Goal: Information Seeking & Learning: Learn about a topic

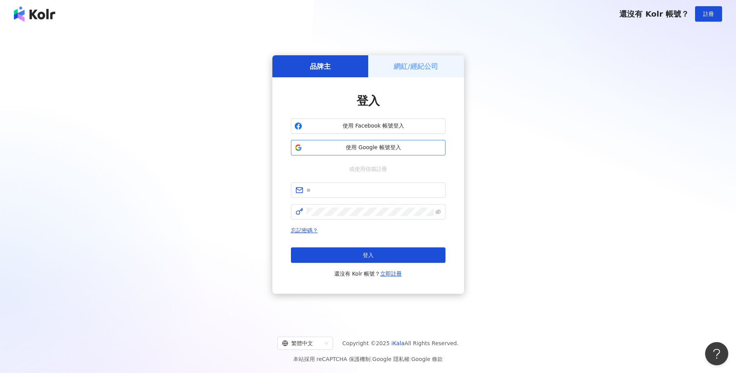
click at [384, 152] on button "使用 Google 帳號登入" at bounding box center [368, 147] width 155 height 15
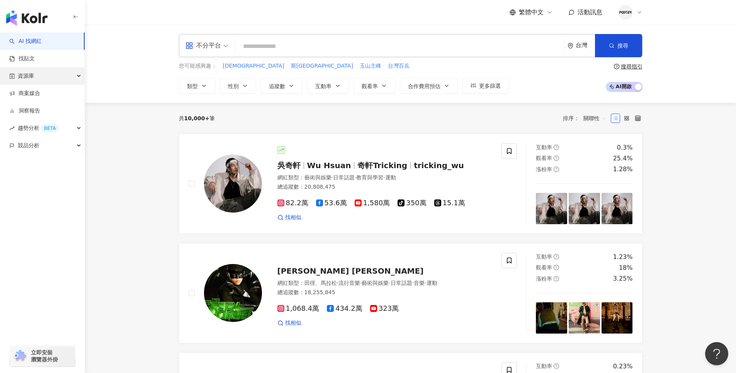
click at [76, 76] on div "資源庫" at bounding box center [42, 75] width 85 height 17
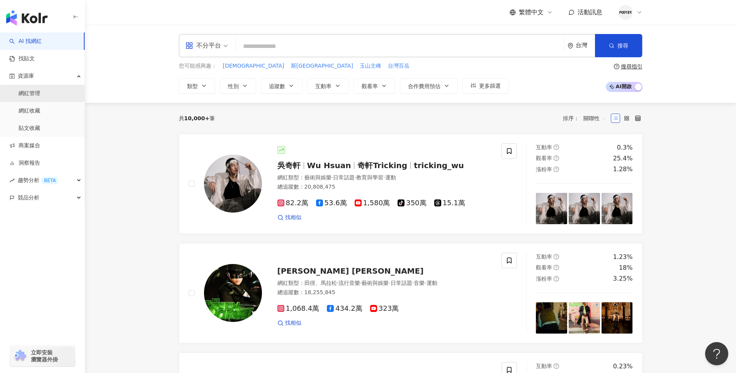
click at [38, 93] on link "網紅管理" at bounding box center [30, 94] width 22 height 8
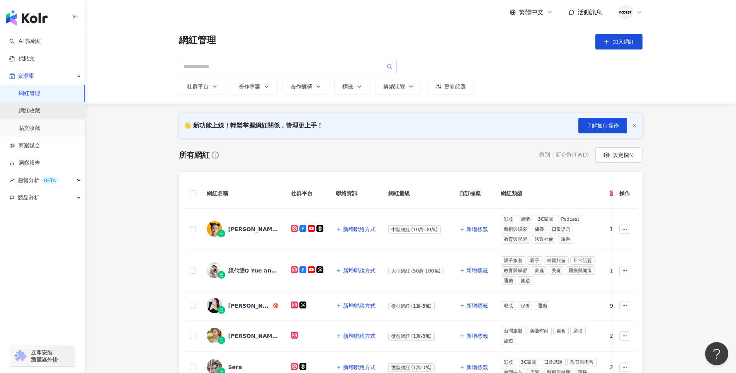
click at [40, 108] on link "網紅收藏" at bounding box center [30, 111] width 22 height 8
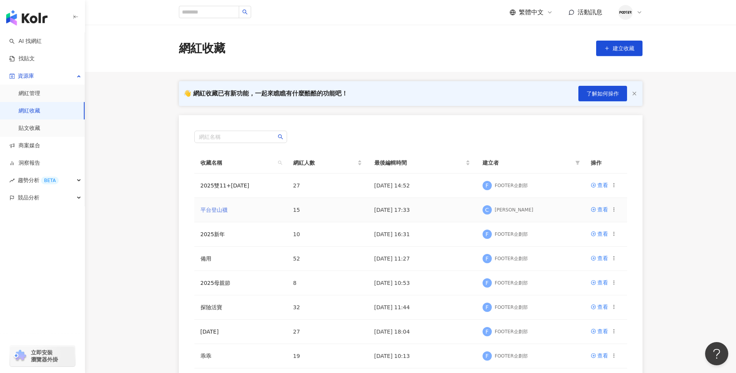
click at [220, 210] on link "平台登山襪" at bounding box center [213, 210] width 27 height 6
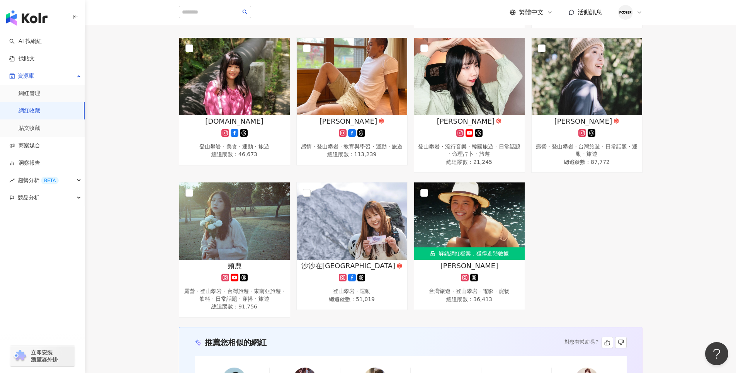
scroll to position [379, 0]
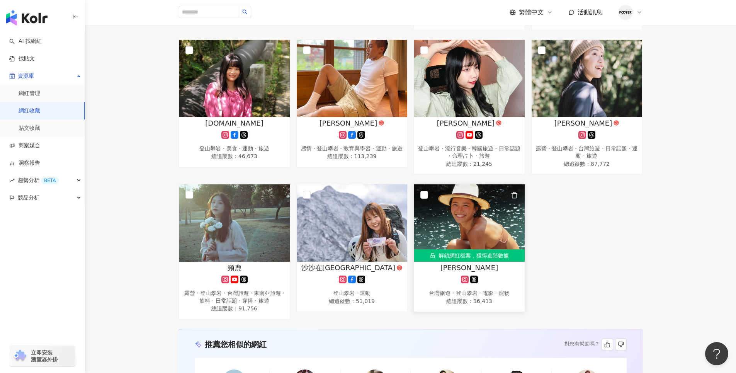
click at [486, 252] on div "解鎖網紅檔案，獲得進階數據" at bounding box center [469, 255] width 110 height 12
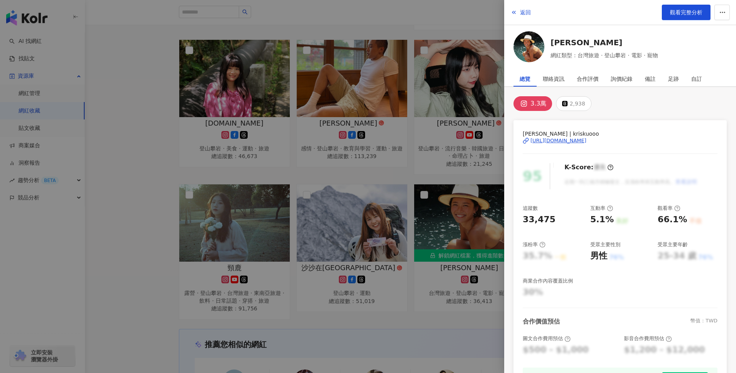
click at [586, 139] on div "https://www.instagram.com/kriskuooo/" at bounding box center [558, 140] width 56 height 7
click at [134, 162] on div at bounding box center [368, 186] width 736 height 373
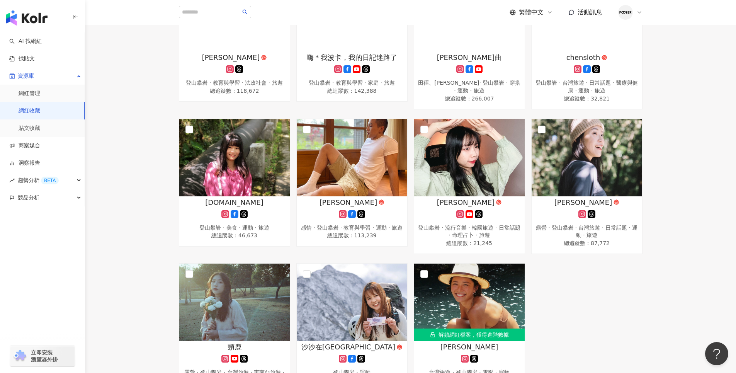
scroll to position [302, 0]
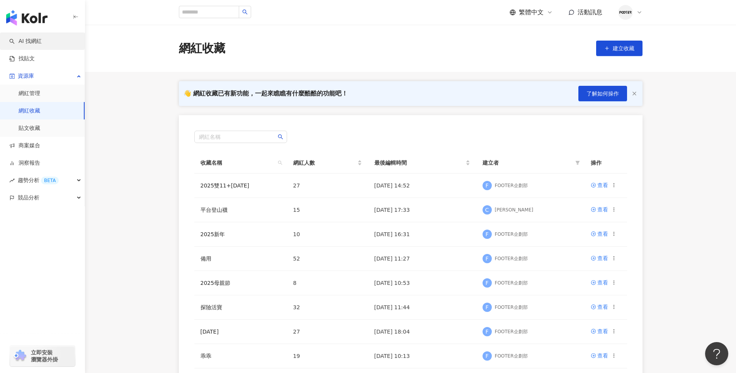
click at [37, 42] on link "AI 找網紅" at bounding box center [25, 41] width 32 height 8
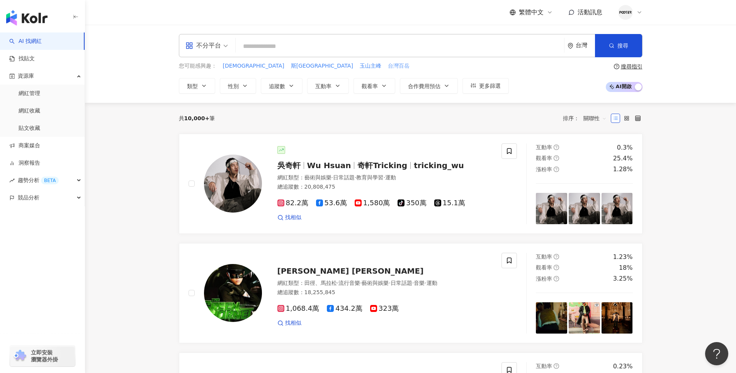
click at [388, 68] on span "台灣百岳" at bounding box center [399, 66] width 22 height 8
type input "****"
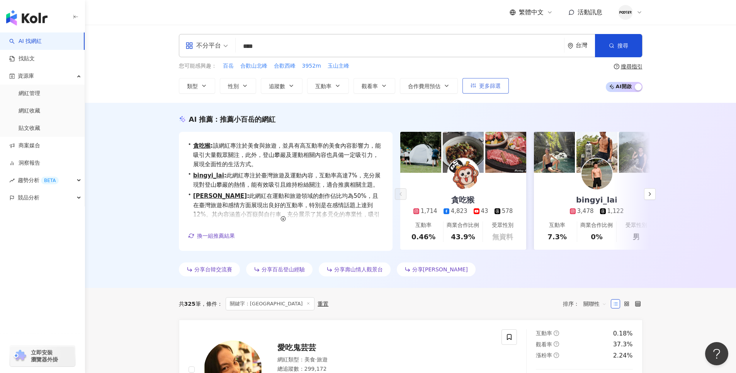
click at [490, 90] on button "更多篩選" at bounding box center [485, 85] width 46 height 15
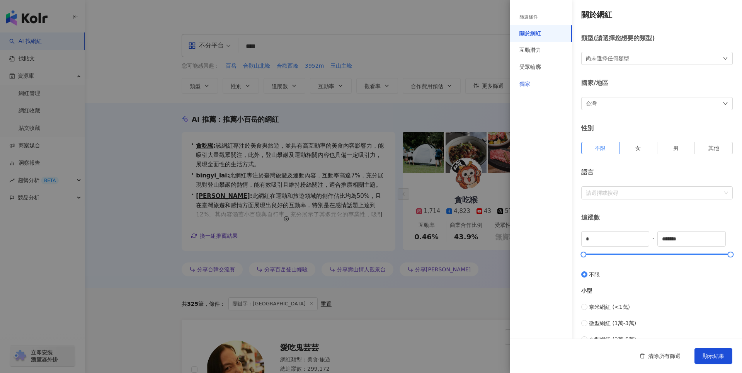
click at [535, 78] on div "獨家" at bounding box center [541, 84] width 62 height 17
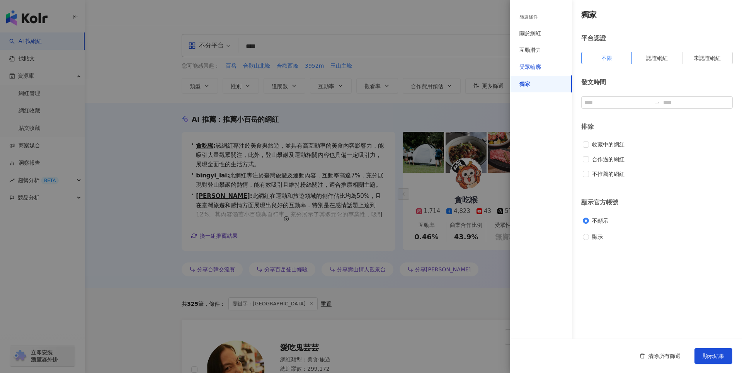
click at [535, 70] on div "受眾輪廓" at bounding box center [530, 67] width 22 height 8
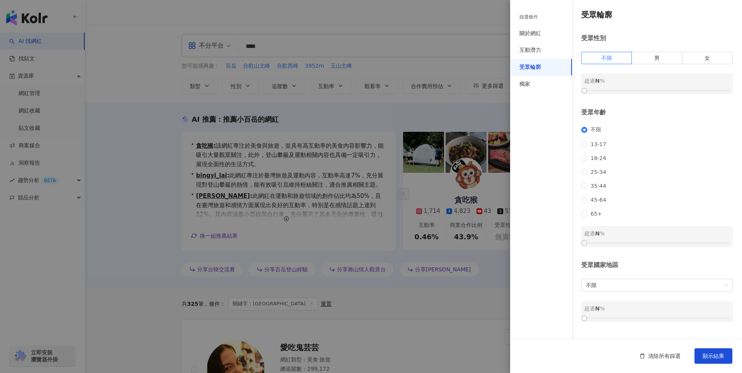
click at [537, 69] on div "受眾輪廓" at bounding box center [530, 67] width 22 height 8
click at [649, 57] on label "男" at bounding box center [657, 58] width 50 height 12
click at [642, 87] on div "男 超過 0 %" at bounding box center [656, 83] width 151 height 21
click at [655, 89] on div at bounding box center [656, 90] width 145 height 5
click at [656, 89] on div at bounding box center [658, 90] width 4 height 4
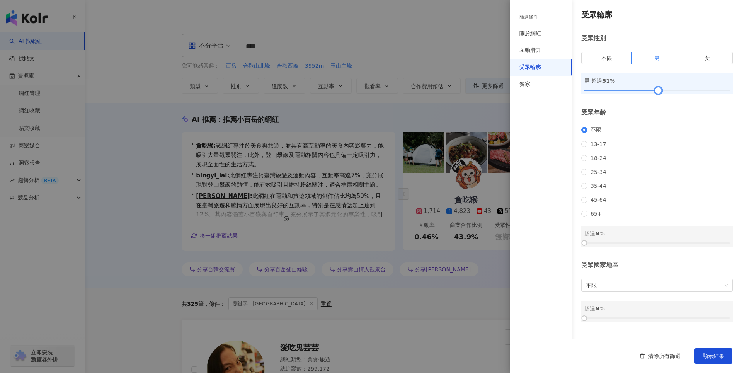
click at [656, 89] on div at bounding box center [658, 90] width 4 height 4
click at [650, 89] on div at bounding box center [656, 90] width 145 height 5
click at [653, 90] on div at bounding box center [652, 90] width 4 height 4
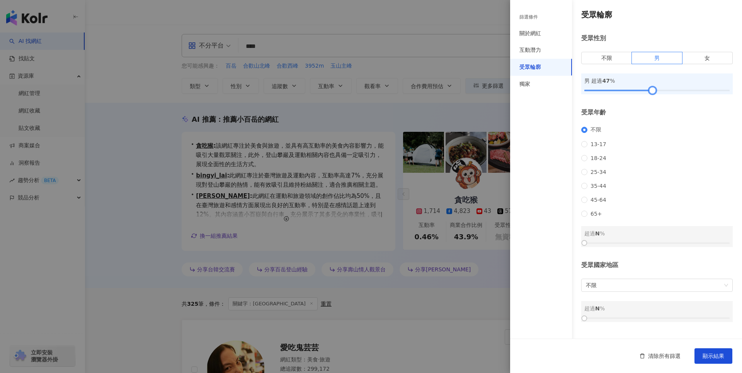
click at [655, 90] on div at bounding box center [656, 90] width 145 height 5
click at [656, 90] on div at bounding box center [658, 90] width 4 height 4
click at [656, 88] on div at bounding box center [658, 90] width 4 height 4
click at [649, 89] on div at bounding box center [656, 90] width 145 height 5
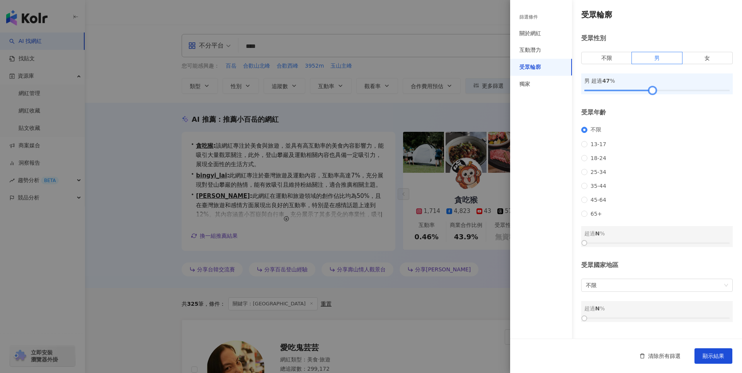
click at [650, 89] on div at bounding box center [652, 90] width 4 height 4
click at [654, 89] on div at bounding box center [656, 90] width 4 height 4
drag, startPoint x: 666, startPoint y: 288, endPoint x: 662, endPoint y: 298, distance: 10.9
click at [666, 288] on div "受眾國家地區 不限 超過 N %" at bounding box center [656, 291] width 151 height 61
click at [662, 291] on span "不限" at bounding box center [657, 285] width 142 height 12
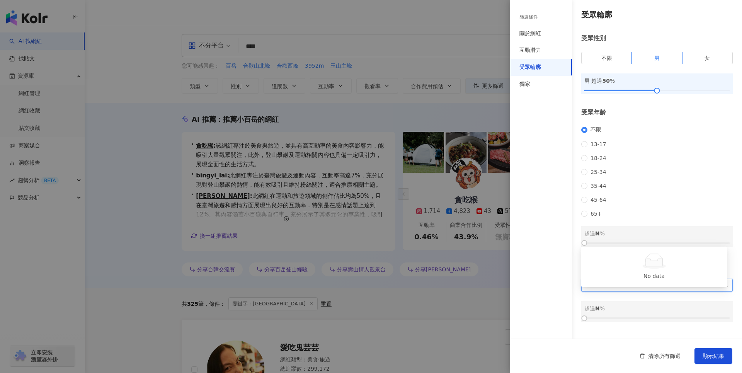
type input "**"
click at [659, 276] on div "台灣" at bounding box center [653, 279] width 133 height 8
click at [647, 320] on div at bounding box center [656, 318] width 145 height 5
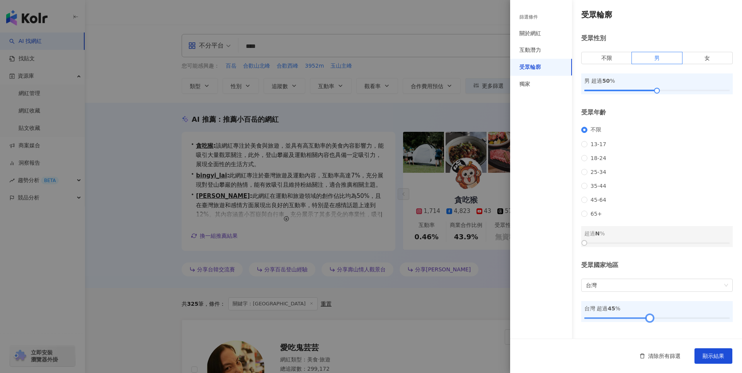
click at [680, 320] on div at bounding box center [656, 318] width 145 height 5
click at [682, 320] on div at bounding box center [684, 318] width 4 height 4
click at [683, 320] on div at bounding box center [684, 318] width 4 height 4
click at [715, 355] on span "顯示結果" at bounding box center [713, 356] width 22 height 6
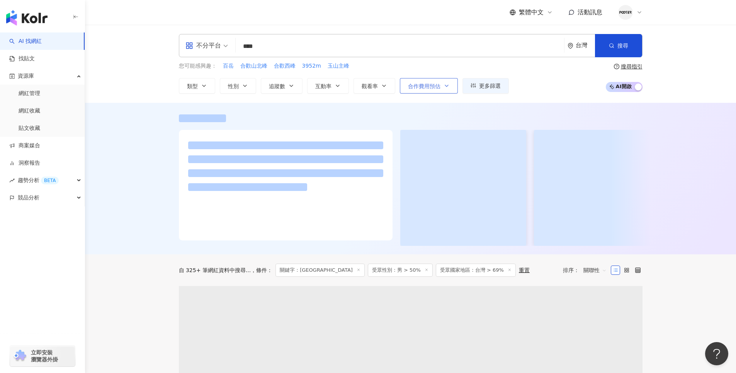
click at [432, 84] on span "合作費用預估" at bounding box center [424, 86] width 32 height 6
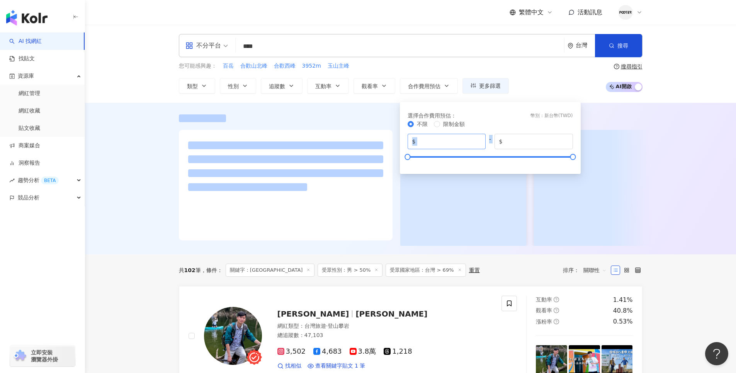
drag, startPoint x: 485, startPoint y: 141, endPoint x: 479, endPoint y: 141, distance: 5.4
click at [479, 141] on div "$ * - $ *******" at bounding box center [490, 141] width 165 height 15
drag, startPoint x: 479, startPoint y: 141, endPoint x: 538, endPoint y: 142, distance: 59.1
click at [538, 142] on input "*******" at bounding box center [536, 141] width 64 height 8
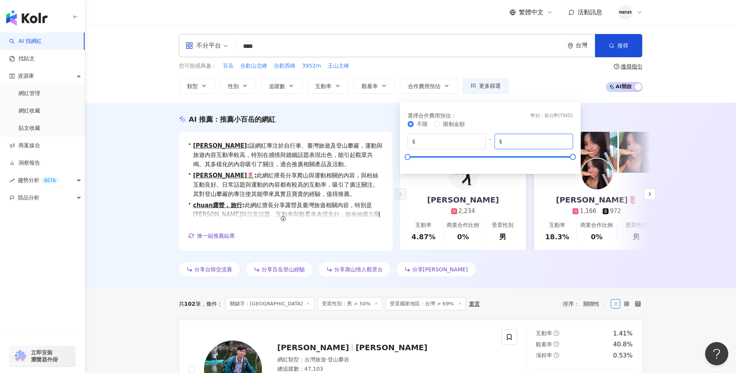
drag, startPoint x: 537, startPoint y: 141, endPoint x: 523, endPoint y: 141, distance: 13.2
click at [536, 141] on input "*******" at bounding box center [536, 141] width 64 height 8
drag, startPoint x: 523, startPoint y: 141, endPoint x: 503, endPoint y: 142, distance: 20.9
click at [503, 142] on span "$ *******" at bounding box center [533, 141] width 78 height 15
type input "*****"
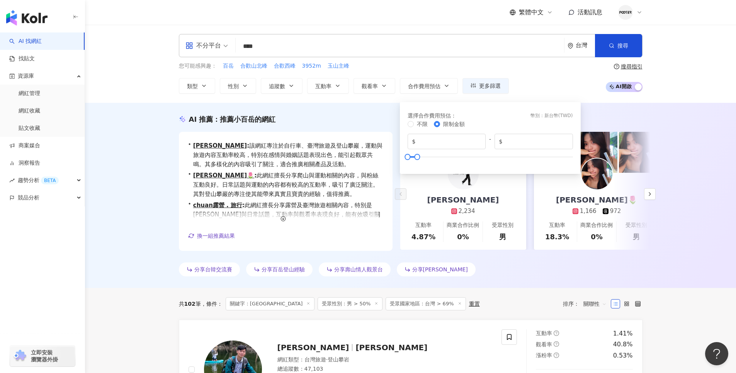
click at [539, 84] on div "您可能感興趣： 百岳 合歡山北峰 合歡西峰 3952m 玉山主峰 類型 性別 追蹤數 互動率 觀看率 合作費用預估 更多篩選 篩選條件 關於網紅 互動潛力 受…" at bounding box center [411, 78] width 464 height 32
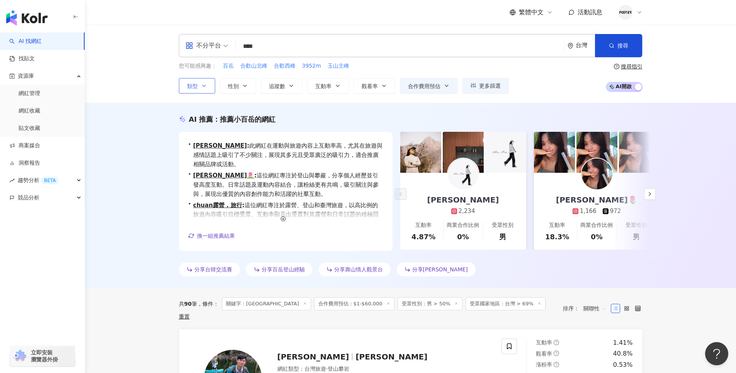
click at [206, 87] on icon "button" at bounding box center [204, 86] width 6 height 6
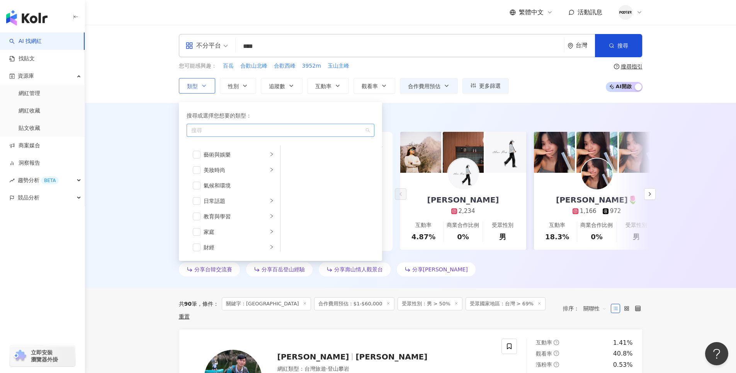
click at [228, 129] on div "button" at bounding box center [276, 130] width 177 height 6
type input "**"
click at [232, 145] on span "攀岩" at bounding box center [226, 147] width 11 height 6
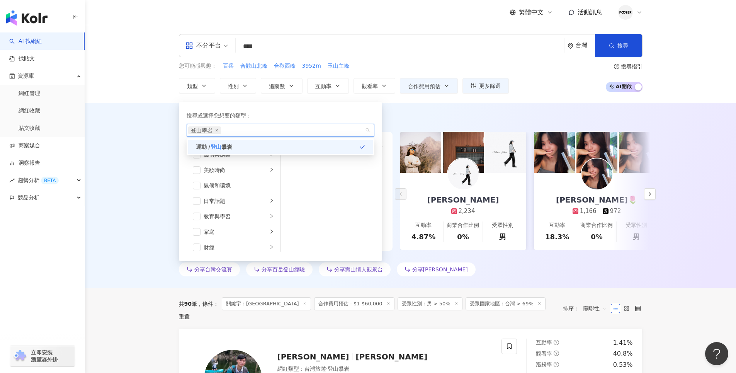
click at [124, 143] on div "AI 推薦 ： 推薦小百岳的網紅 • Chi Chiao Ping : 此網紅在運動與旅遊內容上互動率高，尤其在旅遊與感情話題上吸引了不少關注，展現其多元且受…" at bounding box center [410, 195] width 651 height 185
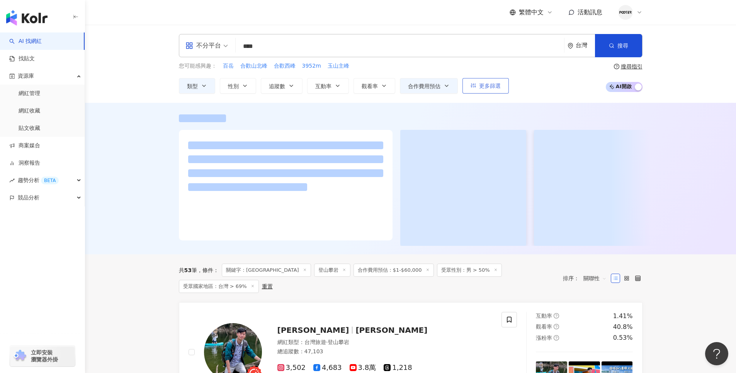
click at [498, 85] on span "更多篩選" at bounding box center [490, 86] width 22 height 6
click at [496, 89] on span "更多篩選" at bounding box center [490, 86] width 22 height 6
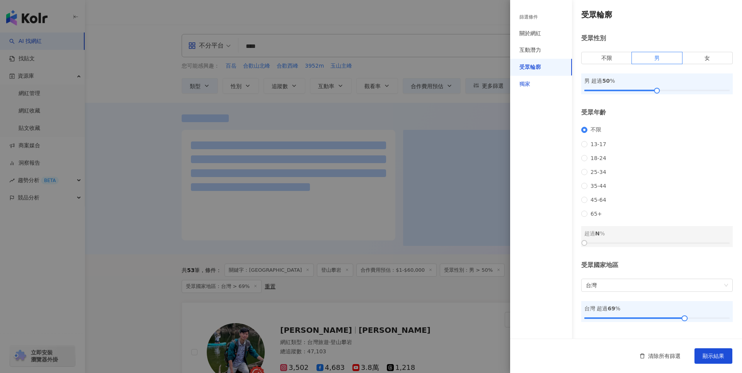
click at [521, 83] on div "獨家" at bounding box center [524, 84] width 11 height 8
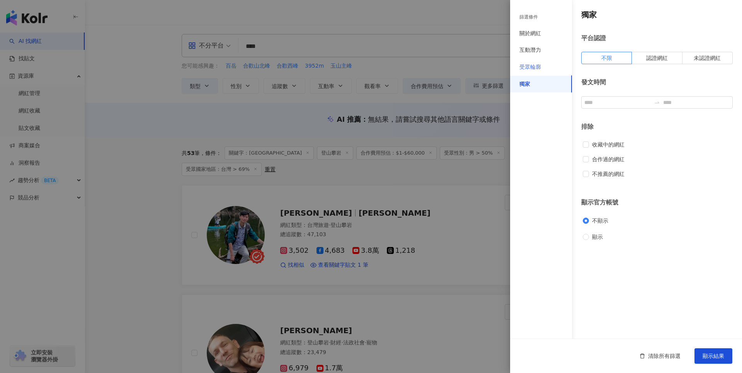
click at [538, 59] on div "受眾輪廓" at bounding box center [541, 67] width 62 height 17
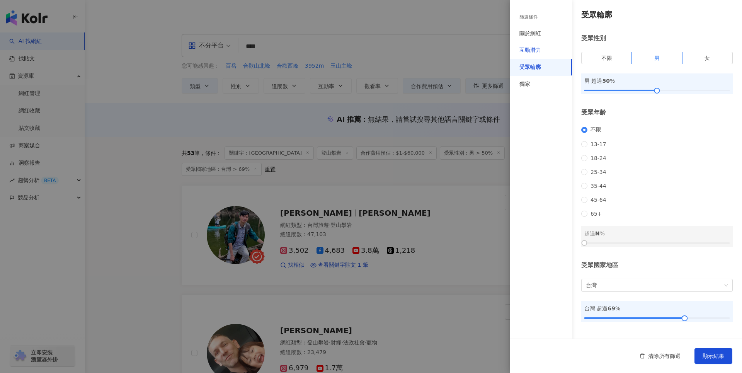
click at [538, 48] on div "互動潛力" at bounding box center [530, 50] width 22 height 8
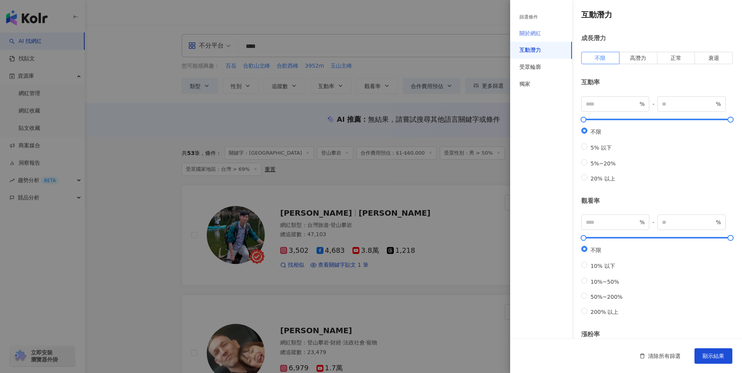
click at [544, 33] on div "關於網紅" at bounding box center [541, 33] width 62 height 17
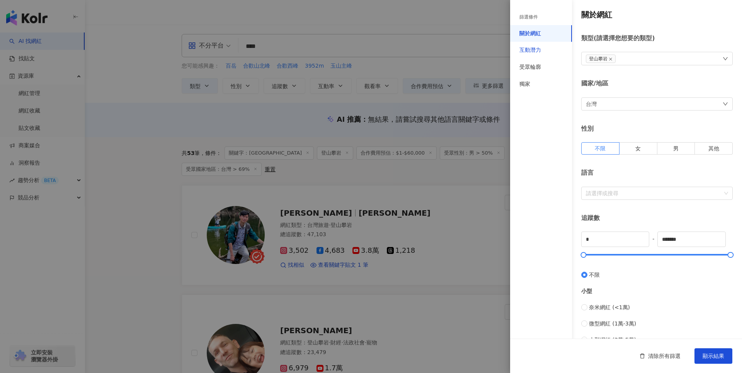
click at [535, 48] on div "互動潛力" at bounding box center [530, 50] width 22 height 8
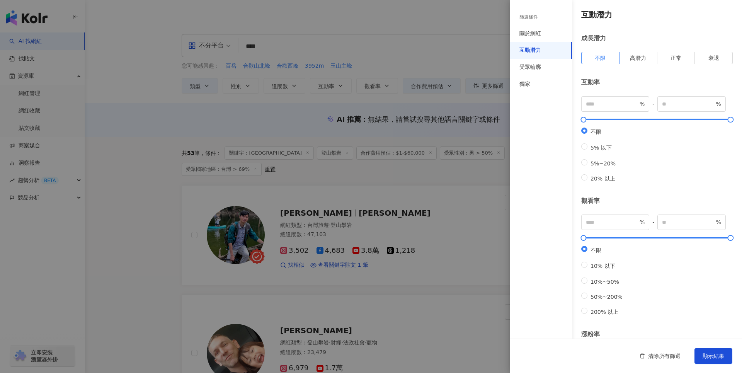
click at [112, 138] on div at bounding box center [371, 186] width 742 height 373
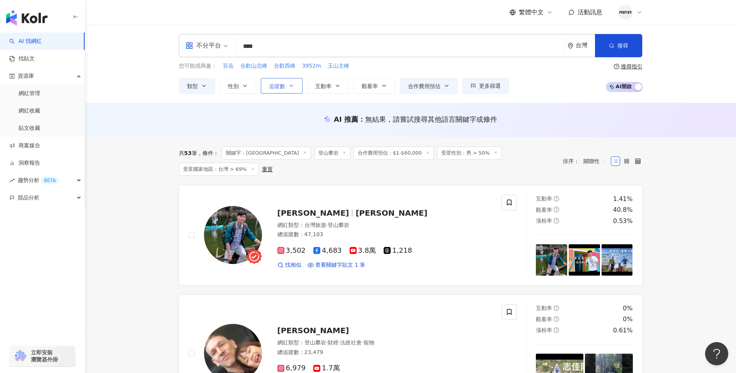
click at [285, 87] on button "追蹤數" at bounding box center [282, 85] width 42 height 15
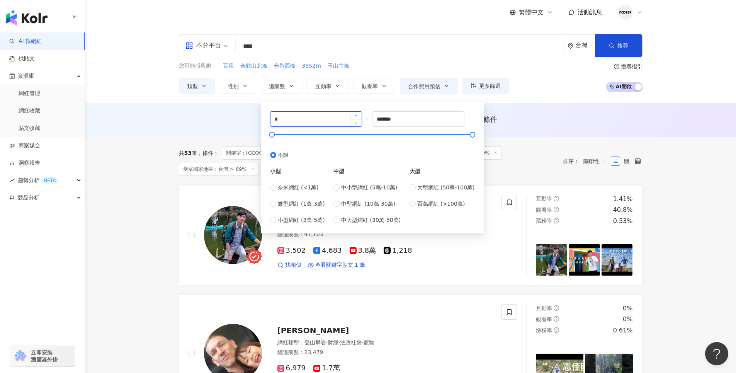
click at [326, 119] on input "*" at bounding box center [316, 119] width 92 height 15
drag, startPoint x: 326, startPoint y: 119, endPoint x: 301, endPoint y: 118, distance: 25.1
click at [301, 118] on input "*" at bounding box center [316, 119] width 92 height 15
type input "*****"
click at [512, 123] on div "AI 推薦 ： 無結果，請嘗試搜尋其他語言關鍵字或條件" at bounding box center [411, 119] width 464 height 10
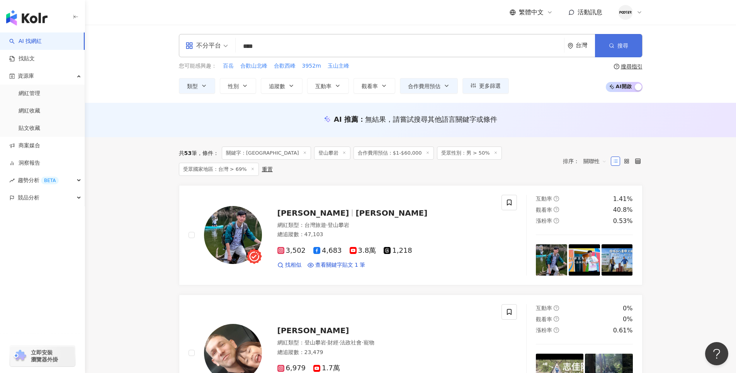
click at [628, 47] on button "搜尋" at bounding box center [618, 45] width 47 height 23
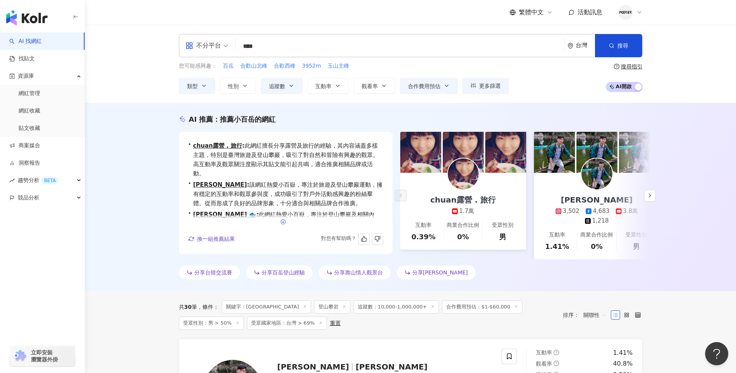
click at [285, 224] on circle "button" at bounding box center [283, 221] width 5 height 5
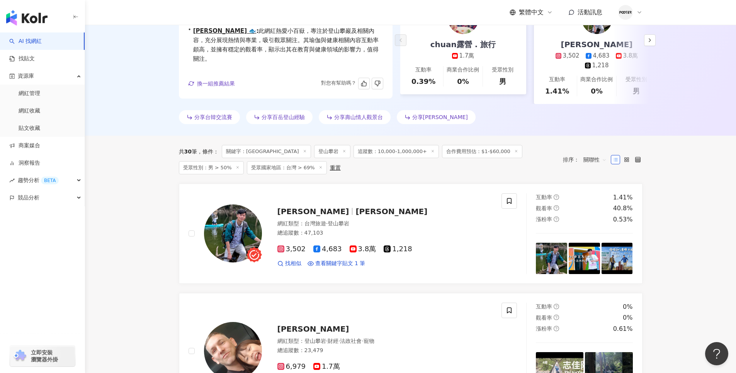
scroll to position [77, 0]
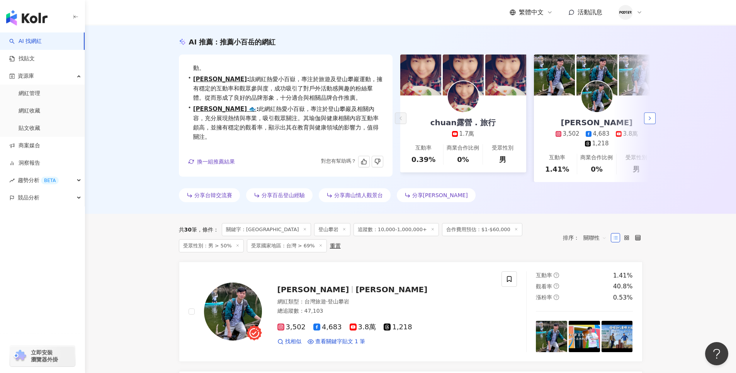
click at [647, 120] on icon "button" at bounding box center [650, 118] width 6 height 6
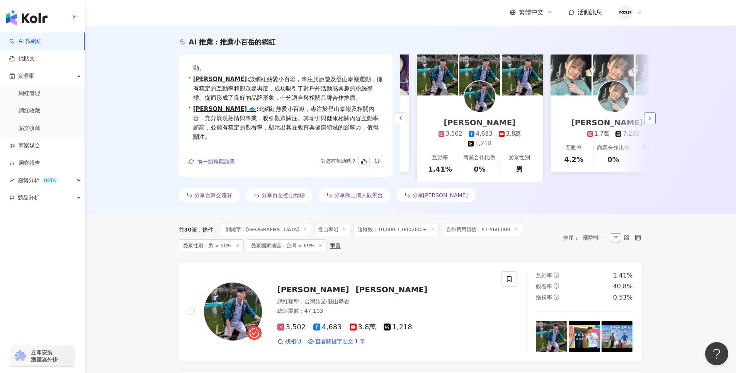
scroll to position [0, 134]
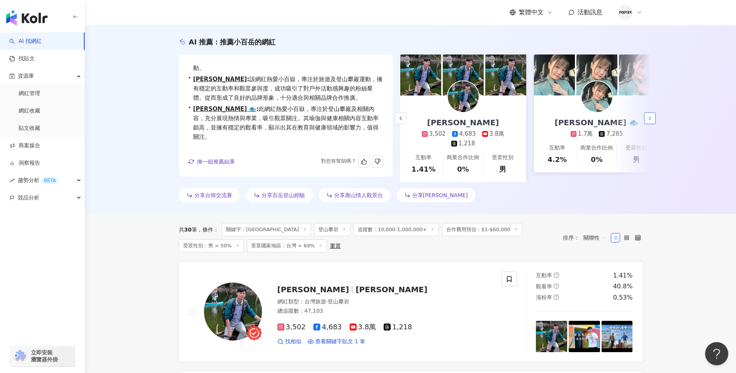
click at [649, 120] on icon "button" at bounding box center [650, 118] width 6 height 6
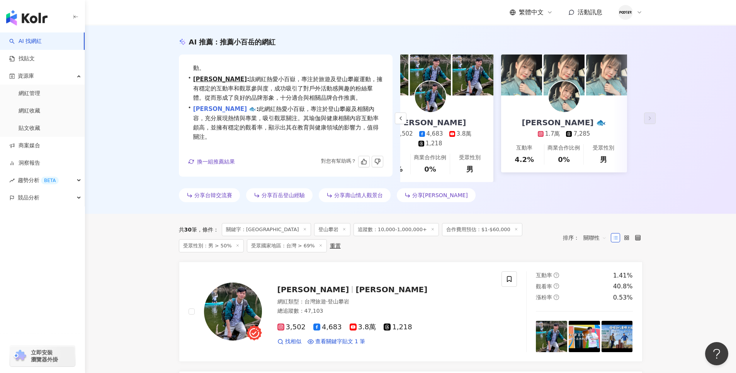
click at [211, 109] on link "Jia yu 🐟" at bounding box center [224, 108] width 63 height 7
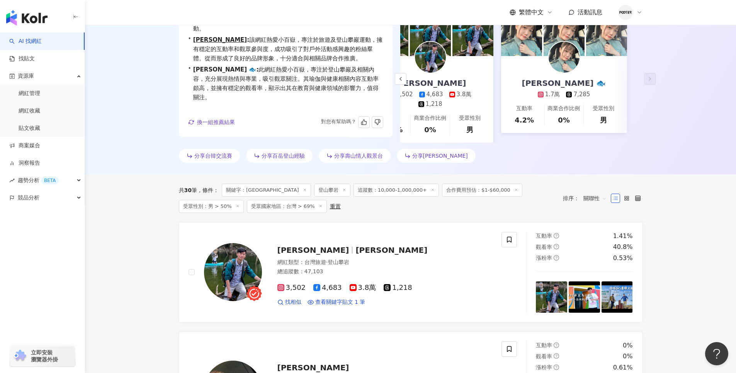
scroll to position [193, 0]
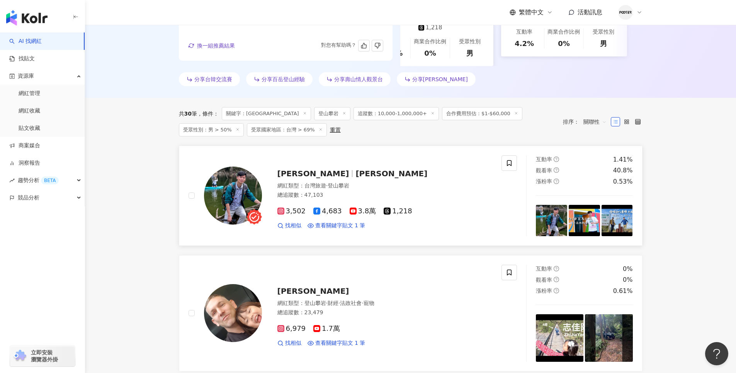
click at [355, 178] on span "steven_wu_trip" at bounding box center [391, 173] width 72 height 9
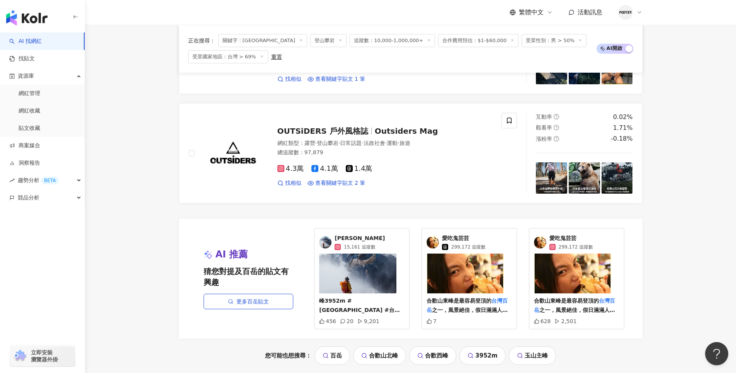
scroll to position [1545, 0]
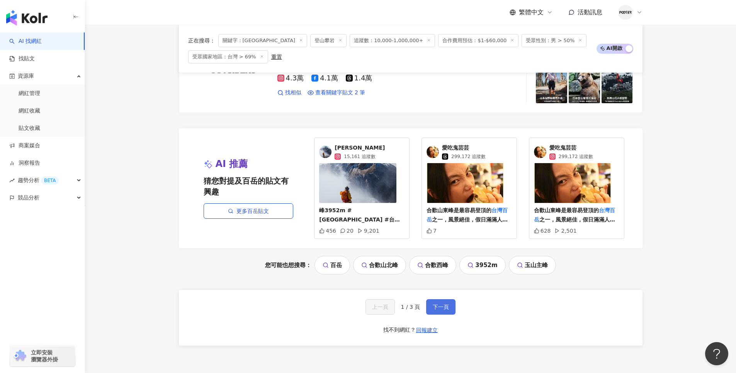
click at [445, 314] on button "下一頁" at bounding box center [440, 306] width 29 height 15
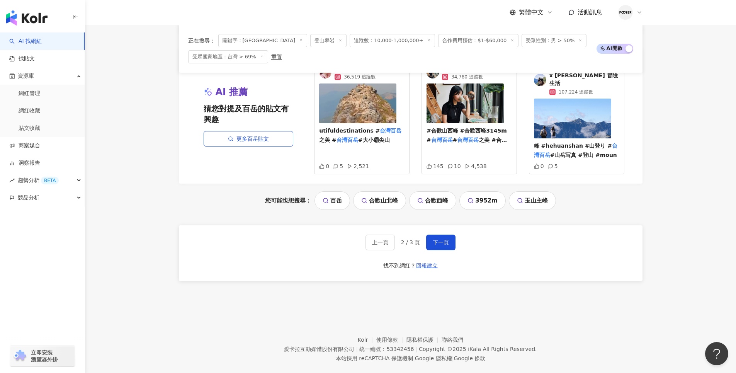
scroll to position [1625, 0]
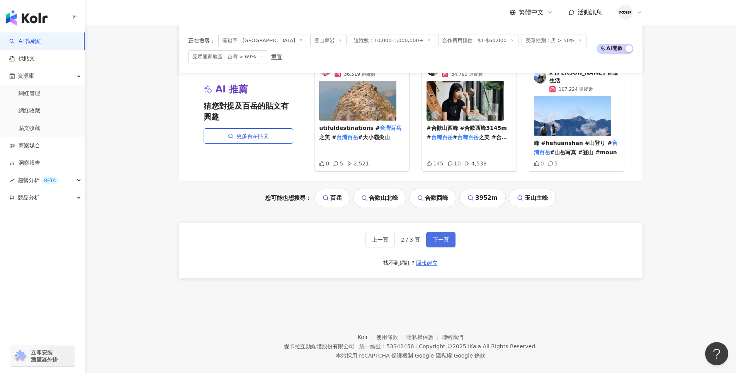
click at [442, 236] on span "下一頁" at bounding box center [441, 239] width 16 height 6
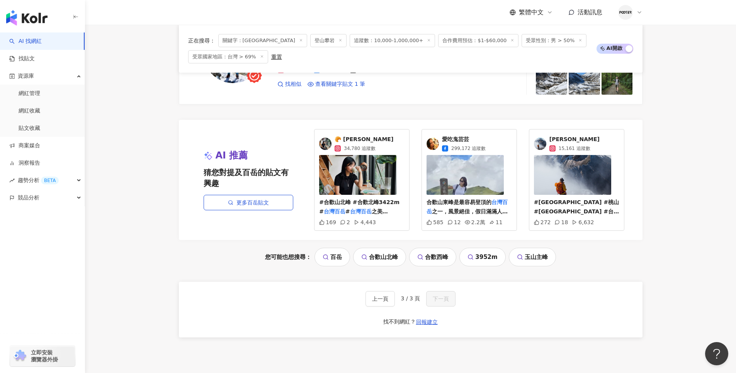
scroll to position [956, 0]
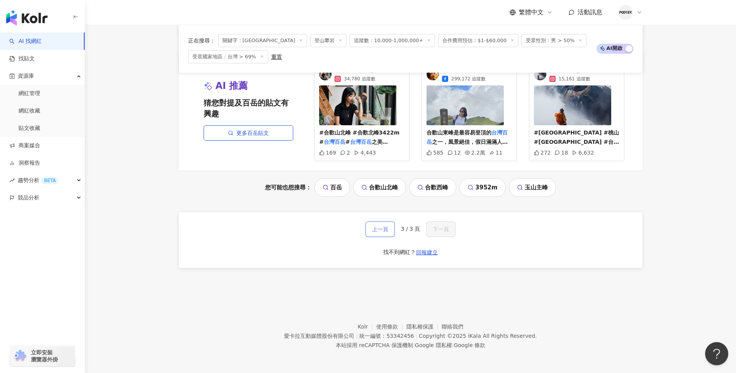
click at [380, 229] on span "上一頁" at bounding box center [380, 229] width 16 height 6
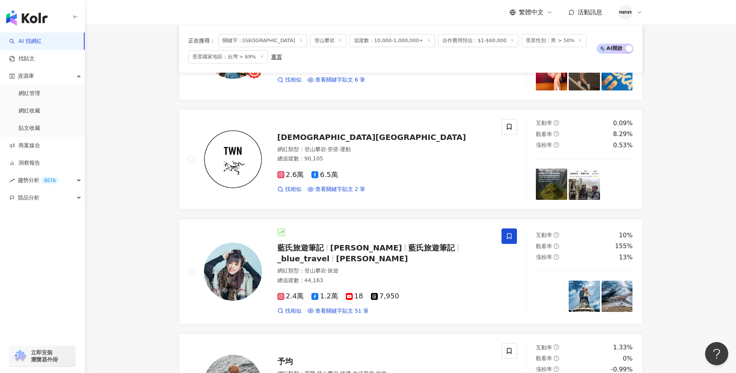
scroll to position [1625, 0]
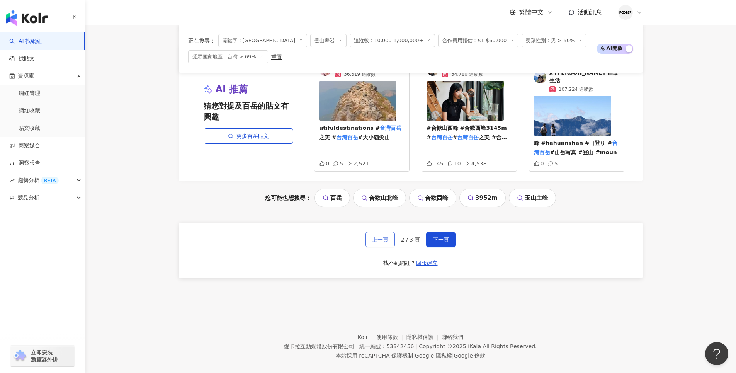
click at [380, 236] on span "上一頁" at bounding box center [380, 239] width 16 height 6
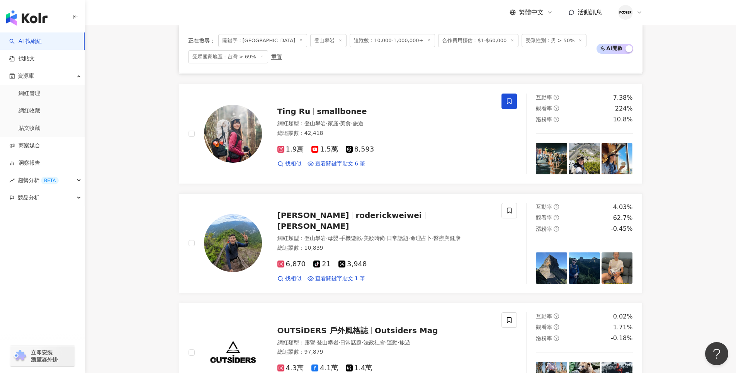
scroll to position [1281, 0]
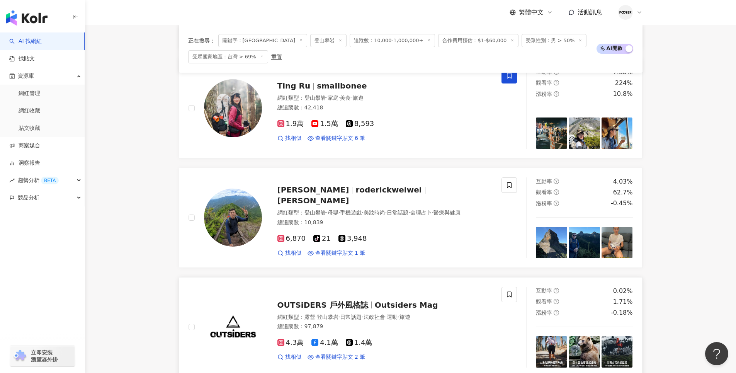
drag, startPoint x: 138, startPoint y: 265, endPoint x: 513, endPoint y: 337, distance: 382.0
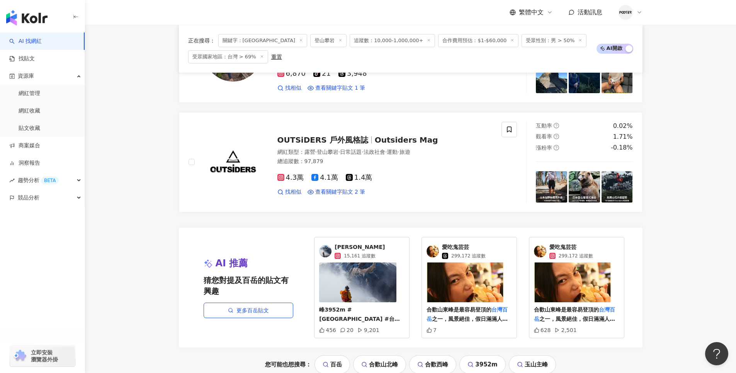
scroll to position [1513, 0]
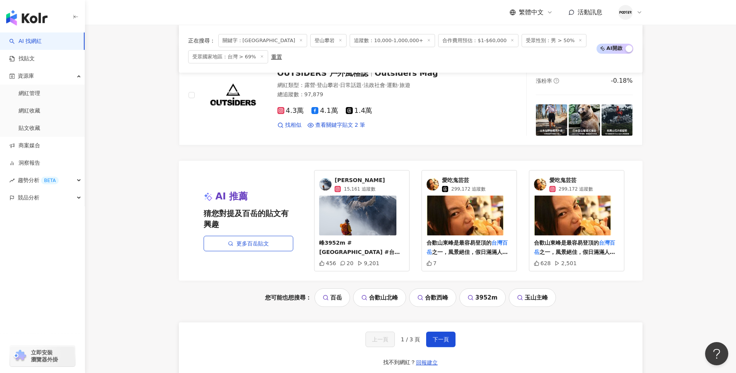
click at [380, 187] on link "Andrew Chang 15,161 追蹤數" at bounding box center [361, 185] width 85 height 16
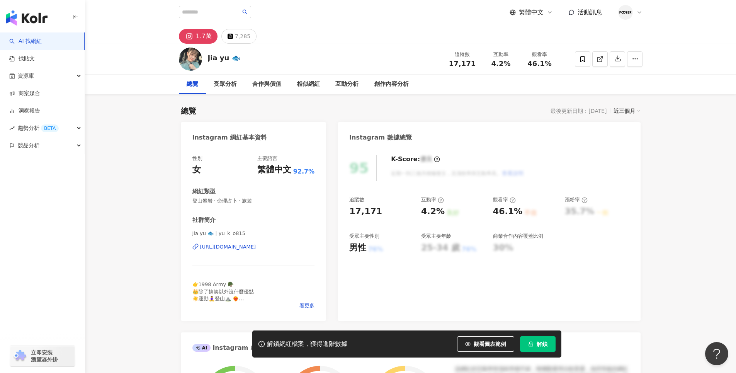
click at [256, 246] on div "https://www.instagram.com/yu_k_o815/" at bounding box center [228, 246] width 56 height 7
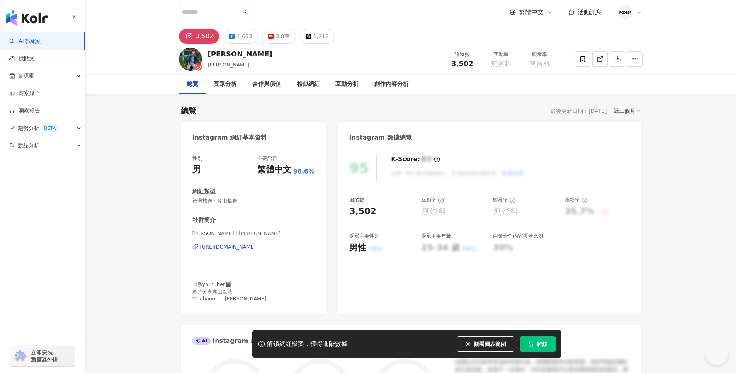
click at [256, 250] on div "https://www.instagram.com/steven_wu_trip/" at bounding box center [228, 246] width 56 height 7
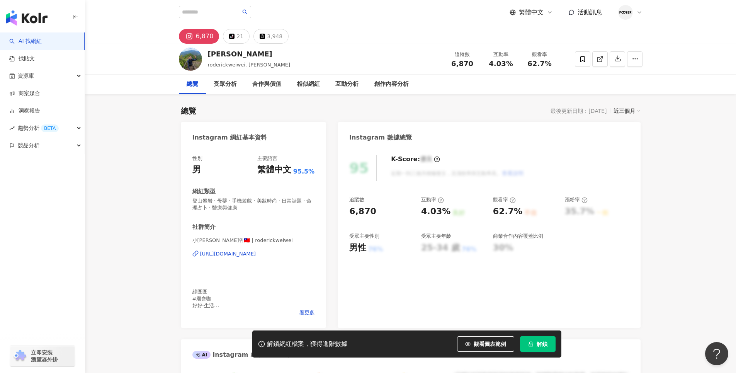
click at [256, 253] on div "https://www.instagram.com/roderickweiwei/" at bounding box center [228, 253] width 56 height 7
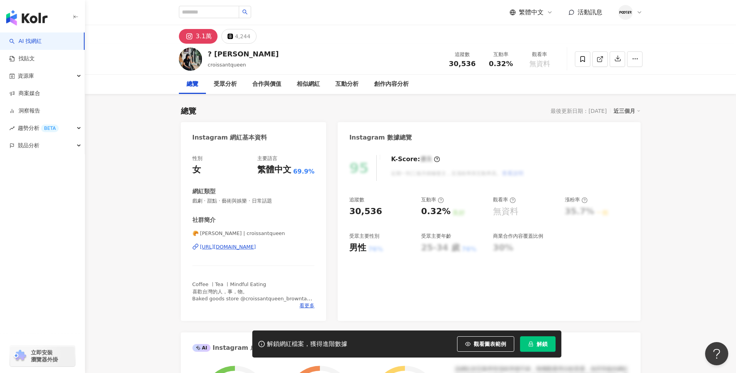
click at [256, 247] on div "https://www.instagram.com/croissantqueen/" at bounding box center [228, 246] width 56 height 7
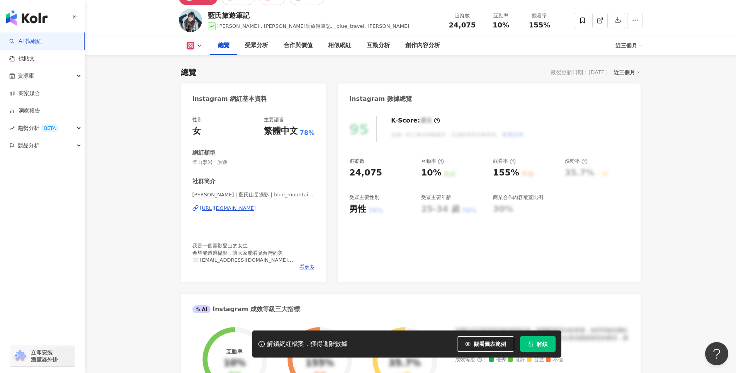
scroll to position [30, 0]
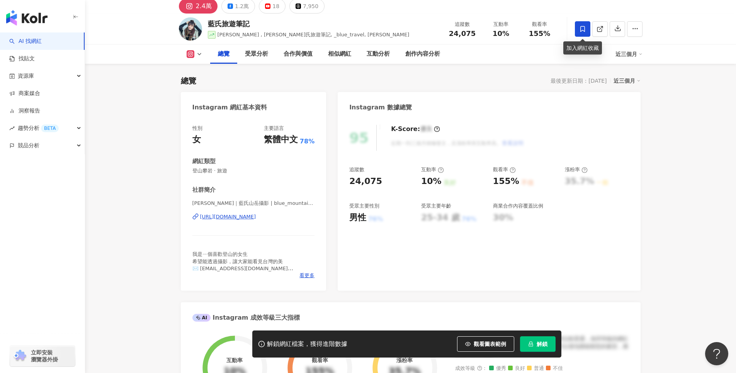
click at [584, 31] on icon at bounding box center [582, 29] width 5 height 6
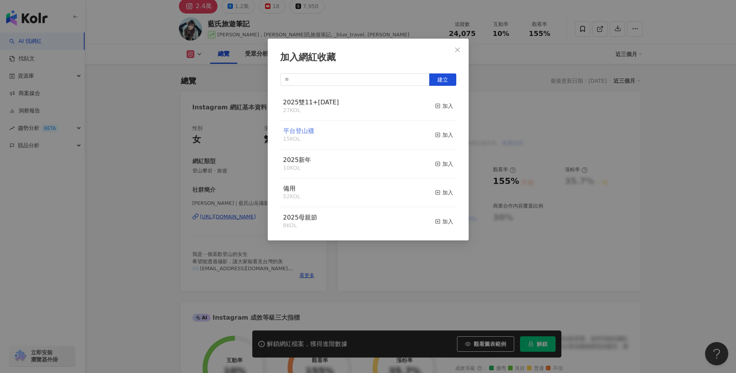
click at [310, 134] on span "平台登山襪" at bounding box center [298, 130] width 31 height 7
click at [435, 135] on div "加入" at bounding box center [444, 135] width 18 height 8
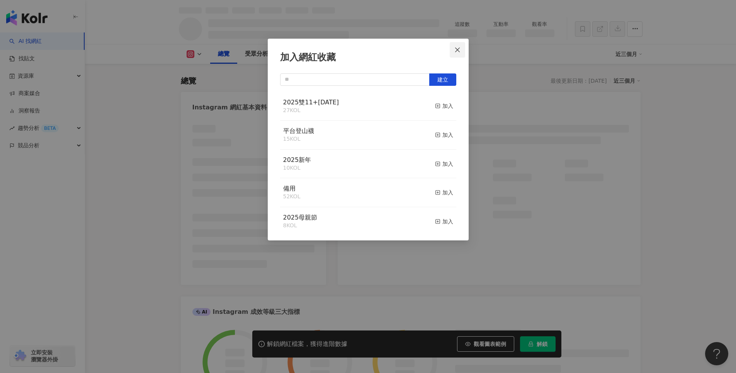
scroll to position [39, 0]
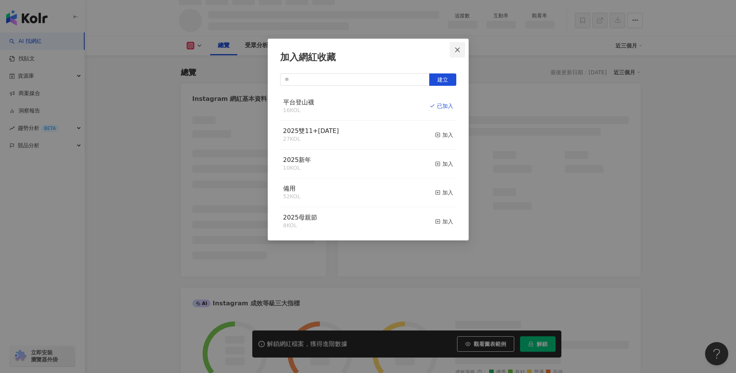
click at [458, 50] on icon "close" at bounding box center [457, 49] width 5 height 5
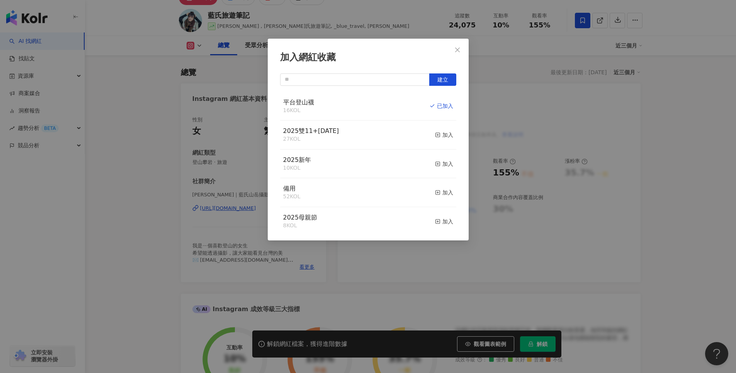
scroll to position [30, 0]
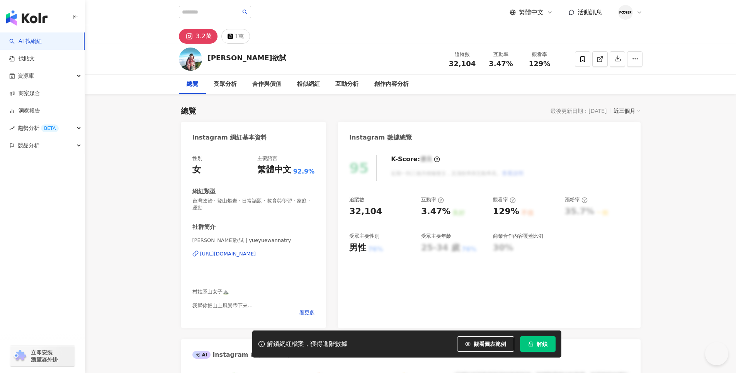
click at [256, 253] on div "https://www.instagram.com/yueyuewannatry/" at bounding box center [228, 253] width 56 height 7
click at [584, 59] on icon at bounding box center [582, 59] width 7 height 7
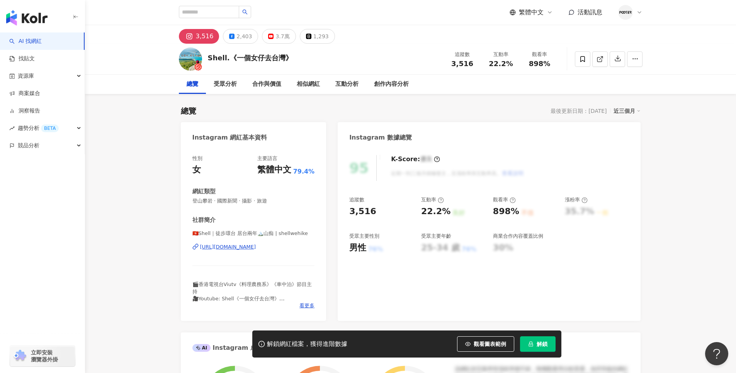
click at [256, 246] on div "[URL][DOMAIN_NAME]" at bounding box center [228, 246] width 56 height 7
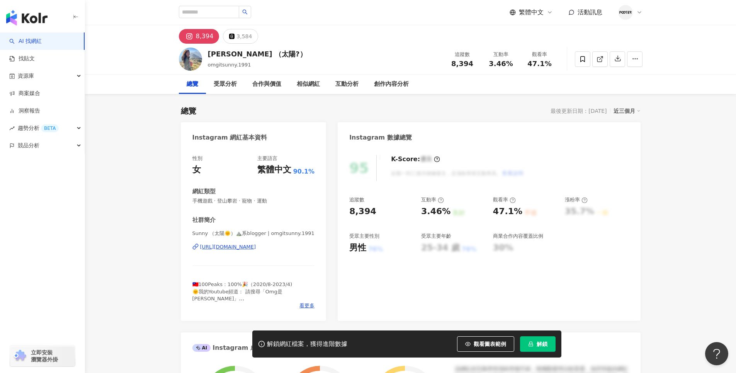
click at [256, 248] on div "https://www.instagram.com/omgitsunny.1991/" at bounding box center [228, 246] width 56 height 7
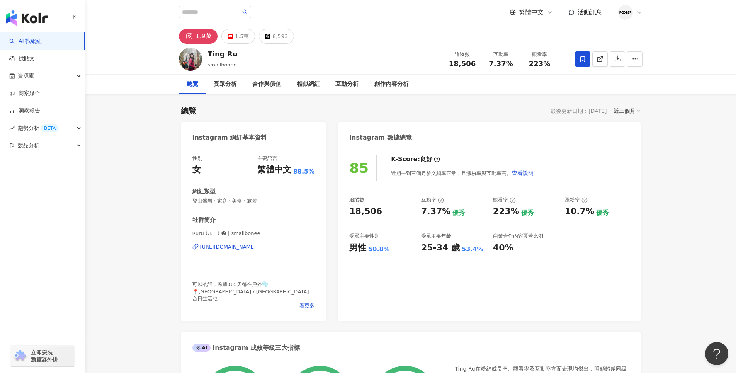
click at [256, 248] on div "[URL][DOMAIN_NAME]" at bounding box center [228, 246] width 56 height 7
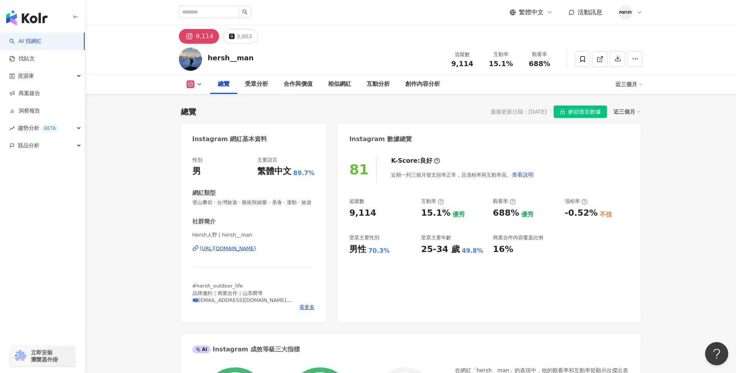
scroll to position [155, 0]
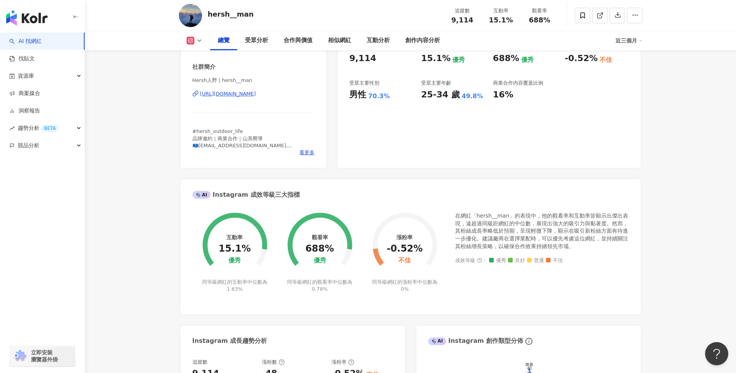
click at [256, 97] on div "[URL][DOMAIN_NAME]" at bounding box center [228, 93] width 56 height 7
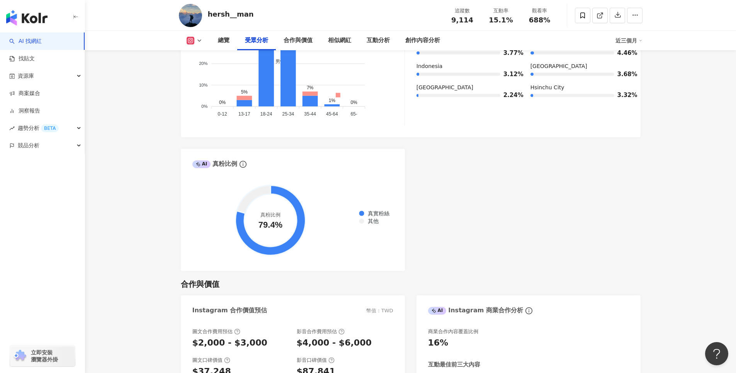
scroll to position [850, 0]
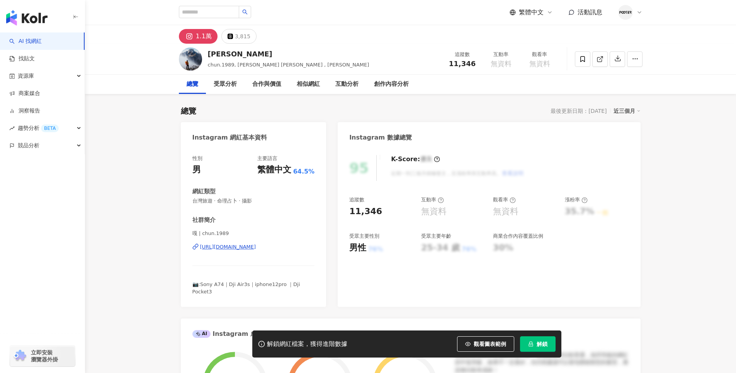
click at [256, 247] on div "[URL][DOMAIN_NAME]" at bounding box center [228, 246] width 56 height 7
